Goal: Task Accomplishment & Management: Manage account settings

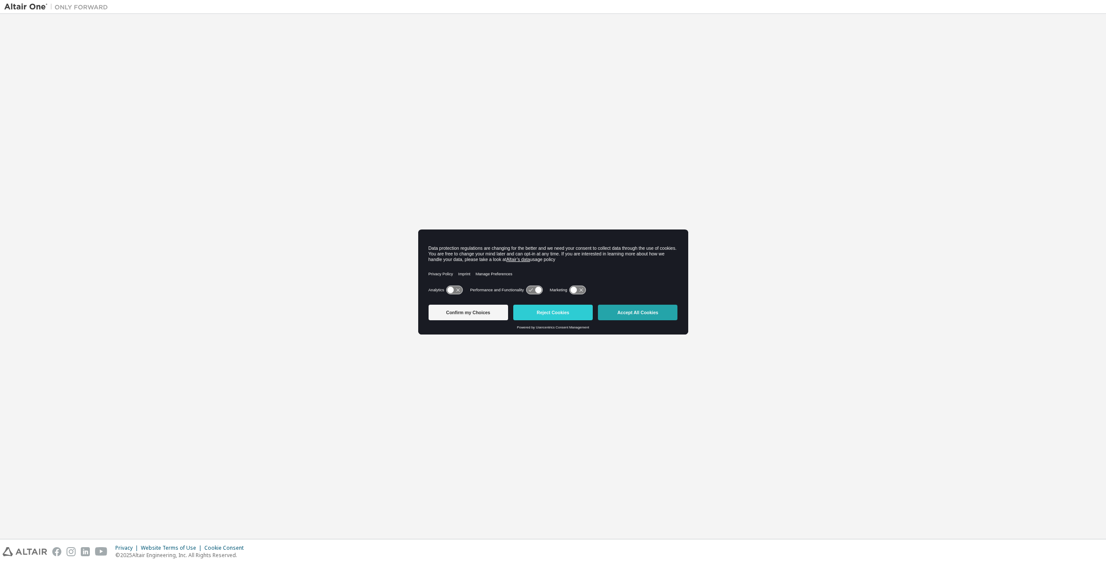
click at [652, 313] on button "Accept All Cookies" at bounding box center [638, 313] width 80 height 16
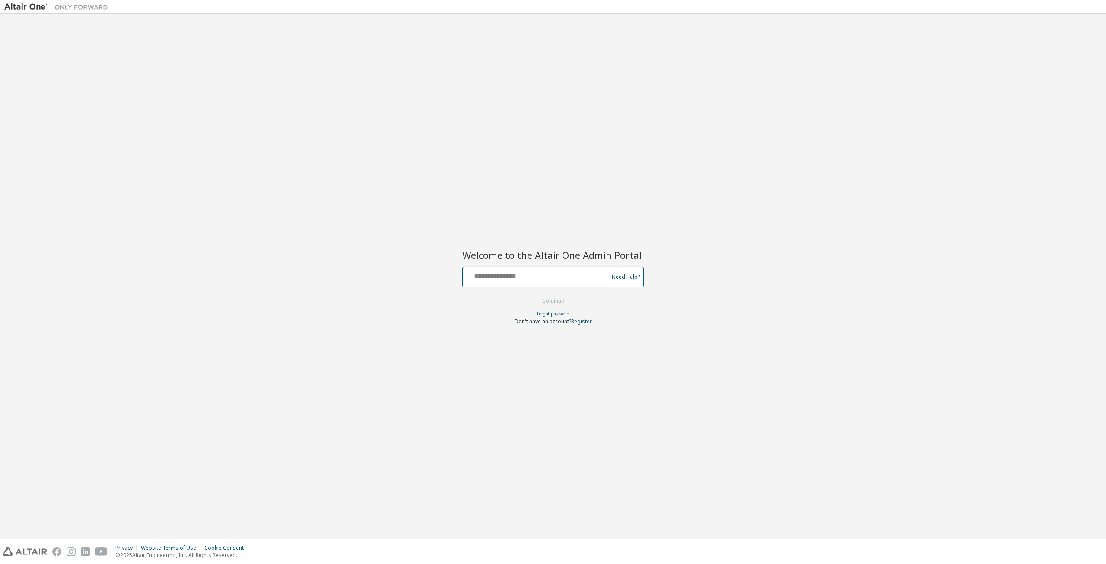
click at [517, 277] on input "text" at bounding box center [536, 275] width 141 height 13
type input "**********"
click at [533, 294] on button "Continue" at bounding box center [553, 300] width 40 height 13
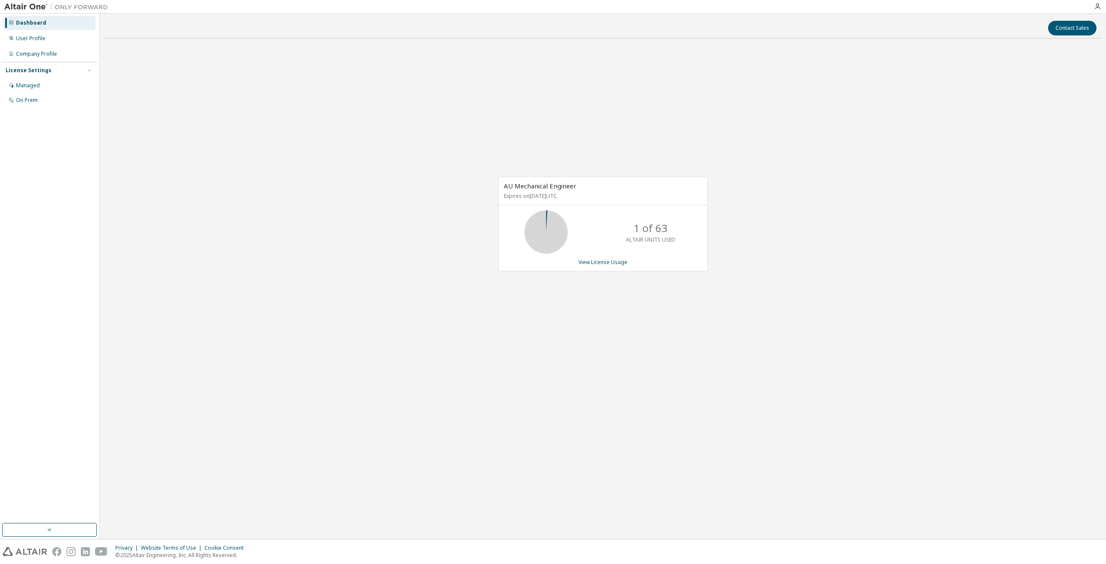
click at [665, 235] on p "1 of 63" at bounding box center [651, 228] width 34 height 15
click at [36, 41] on div "User Profile" at bounding box center [30, 38] width 29 height 7
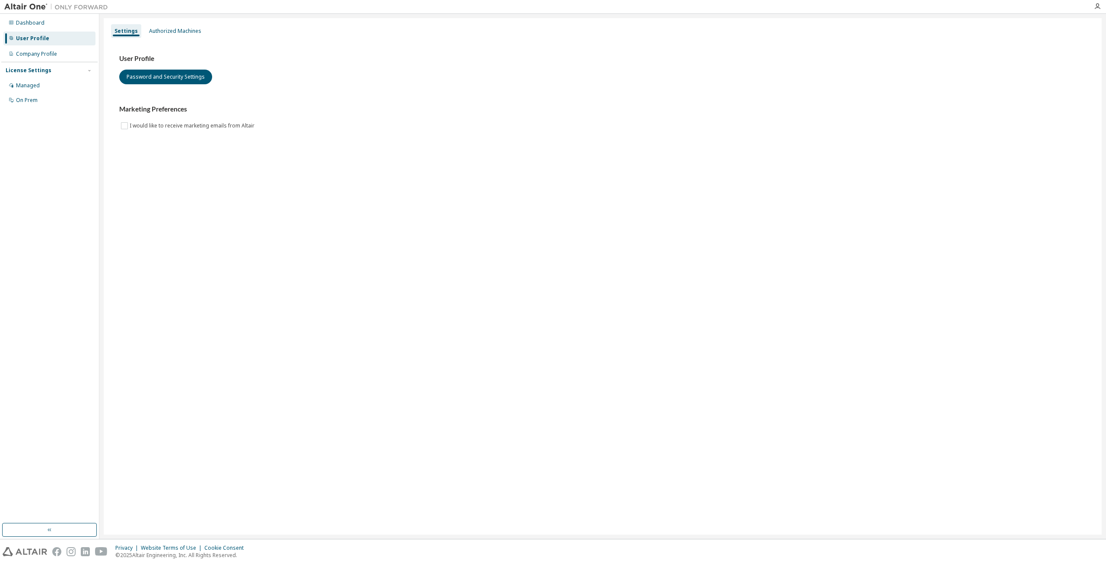
click at [22, 10] on img at bounding box center [58, 7] width 108 height 9
click at [166, 29] on div "Authorized Machines" at bounding box center [175, 31] width 52 height 7
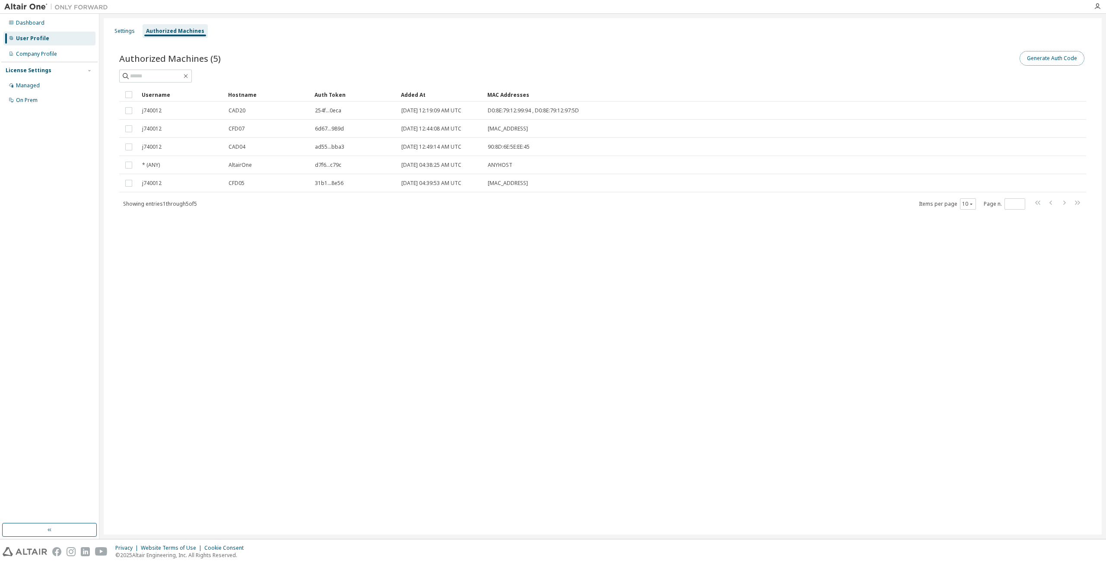
click at [1032, 63] on button "Generate Auth Code" at bounding box center [1052, 58] width 65 height 15
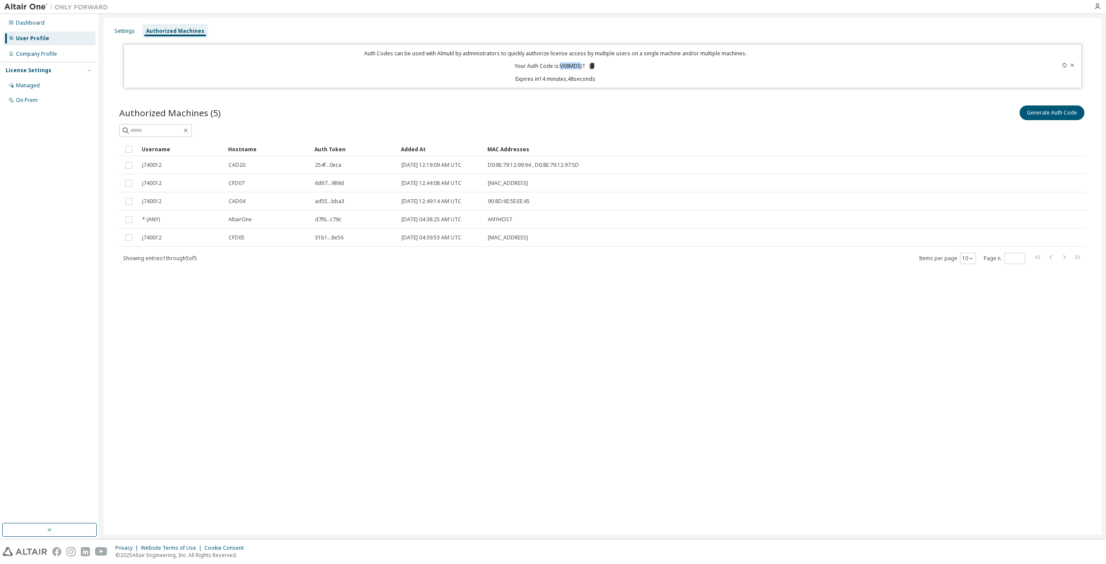
drag, startPoint x: 562, startPoint y: 67, endPoint x: 581, endPoint y: 67, distance: 19.5
click at [581, 67] on p "Your Auth Code is: VX8MDSJT" at bounding box center [555, 66] width 81 height 8
click at [584, 67] on p "Your Auth Code is: VX8MDSJT" at bounding box center [555, 66] width 81 height 8
drag, startPoint x: 585, startPoint y: 65, endPoint x: 562, endPoint y: 68, distance: 23.2
click at [562, 68] on p "Your Auth Code is: VX8MDSJT" at bounding box center [555, 66] width 81 height 8
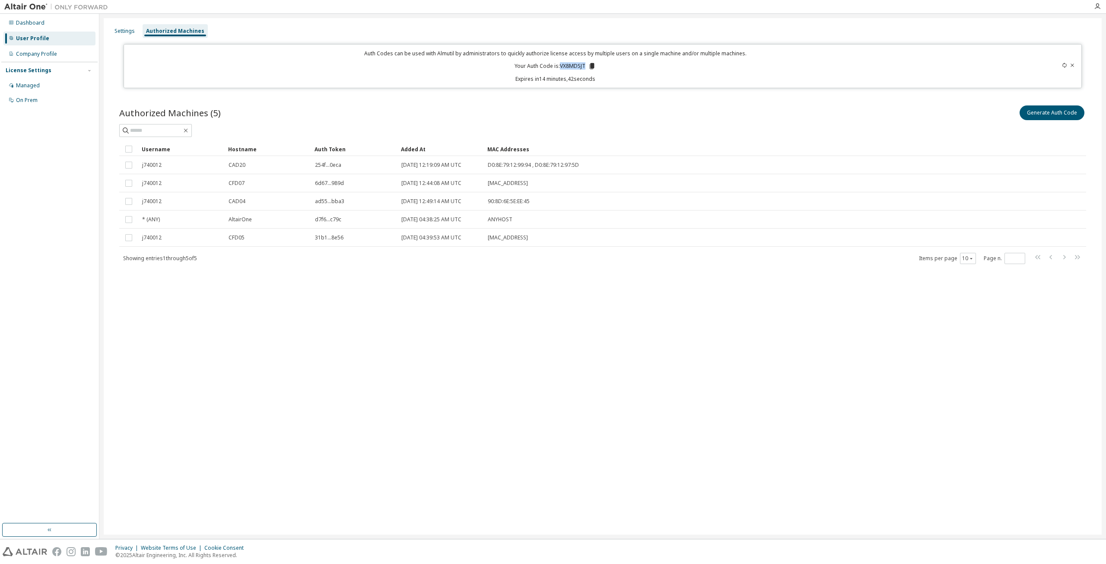
copy p "VX8MDSJT"
